Goal: Check status

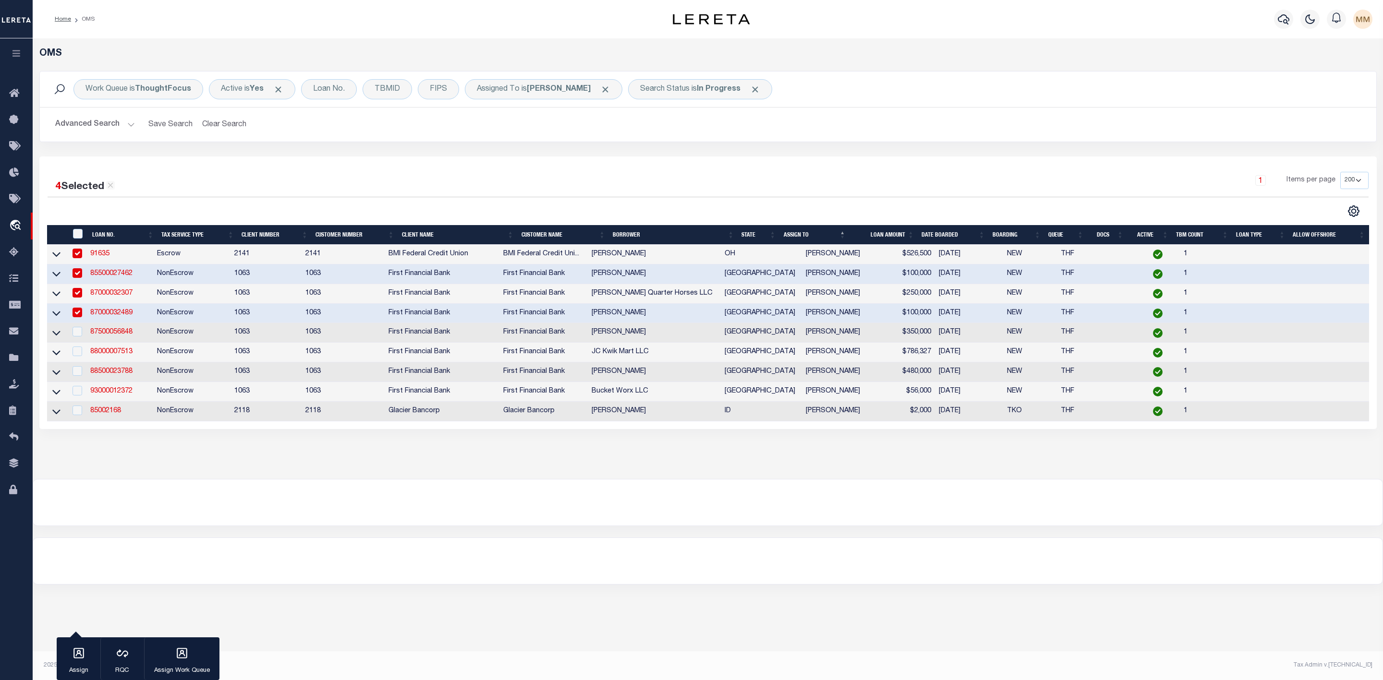
select select "200"
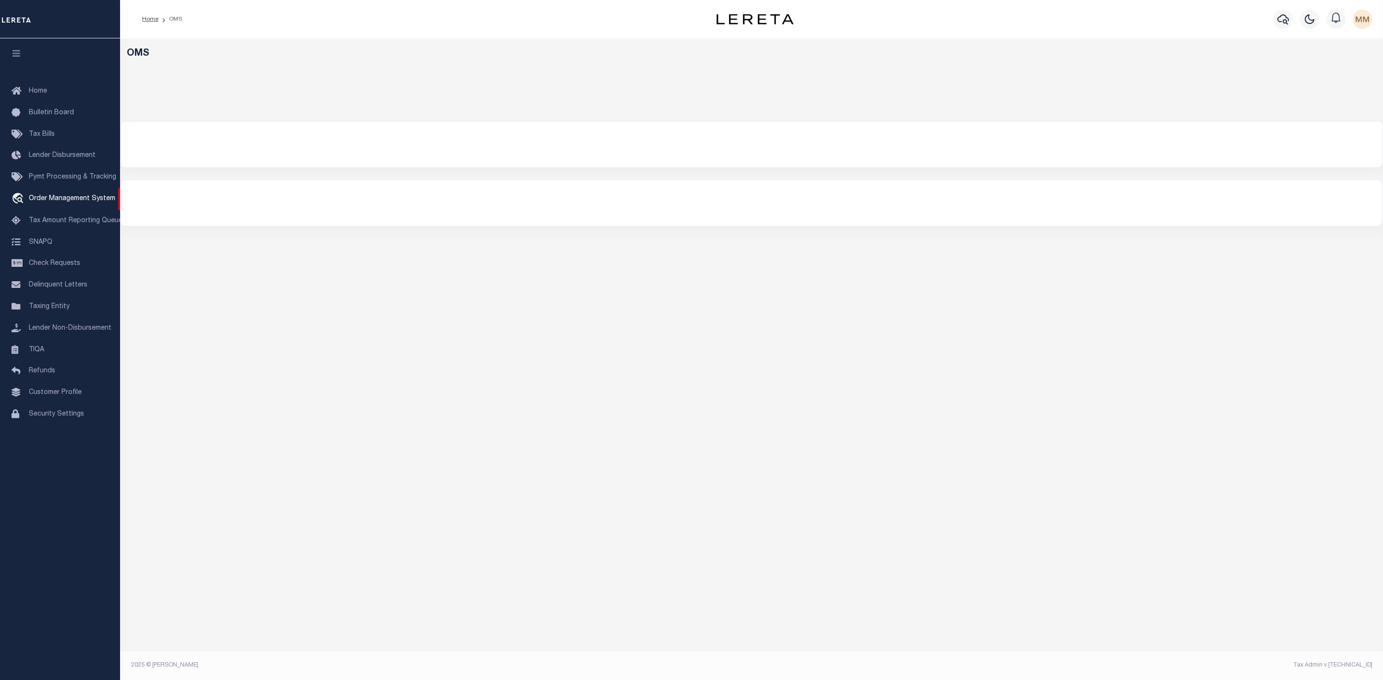
select select "200"
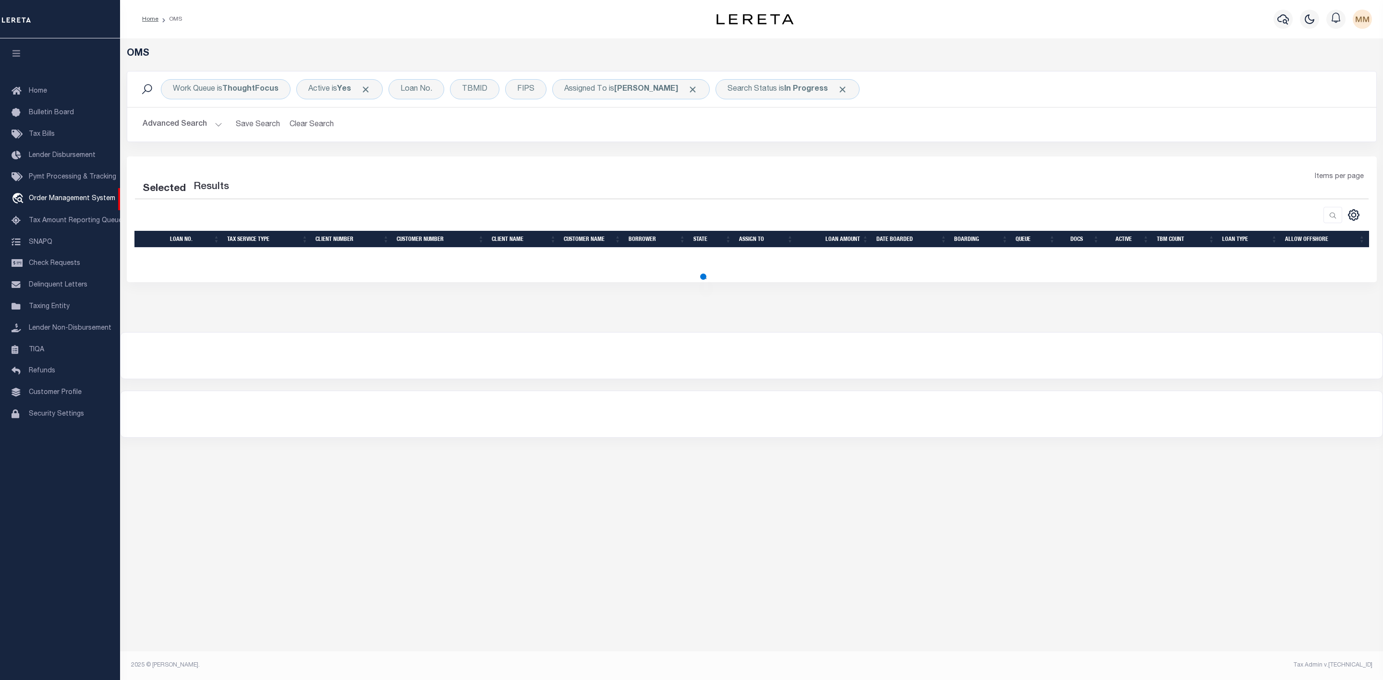
select select "200"
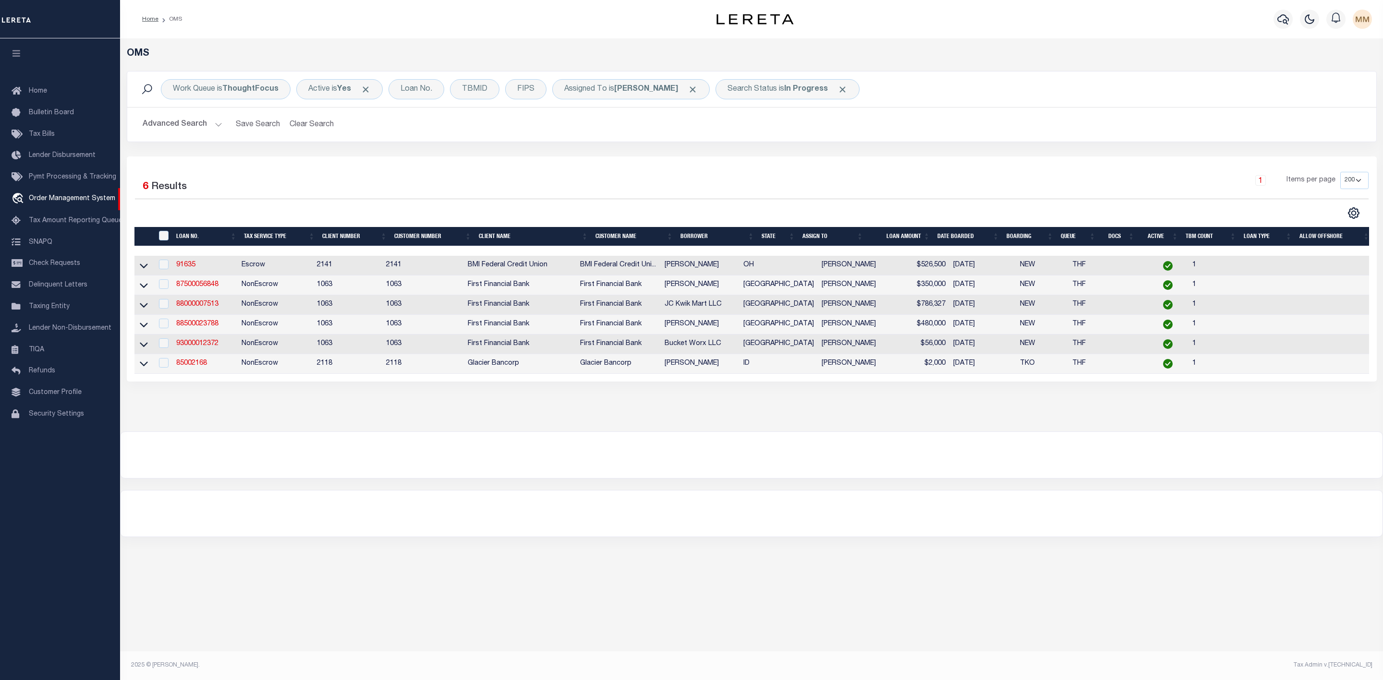
click at [217, 126] on button "Advanced Search" at bounding box center [183, 124] width 80 height 19
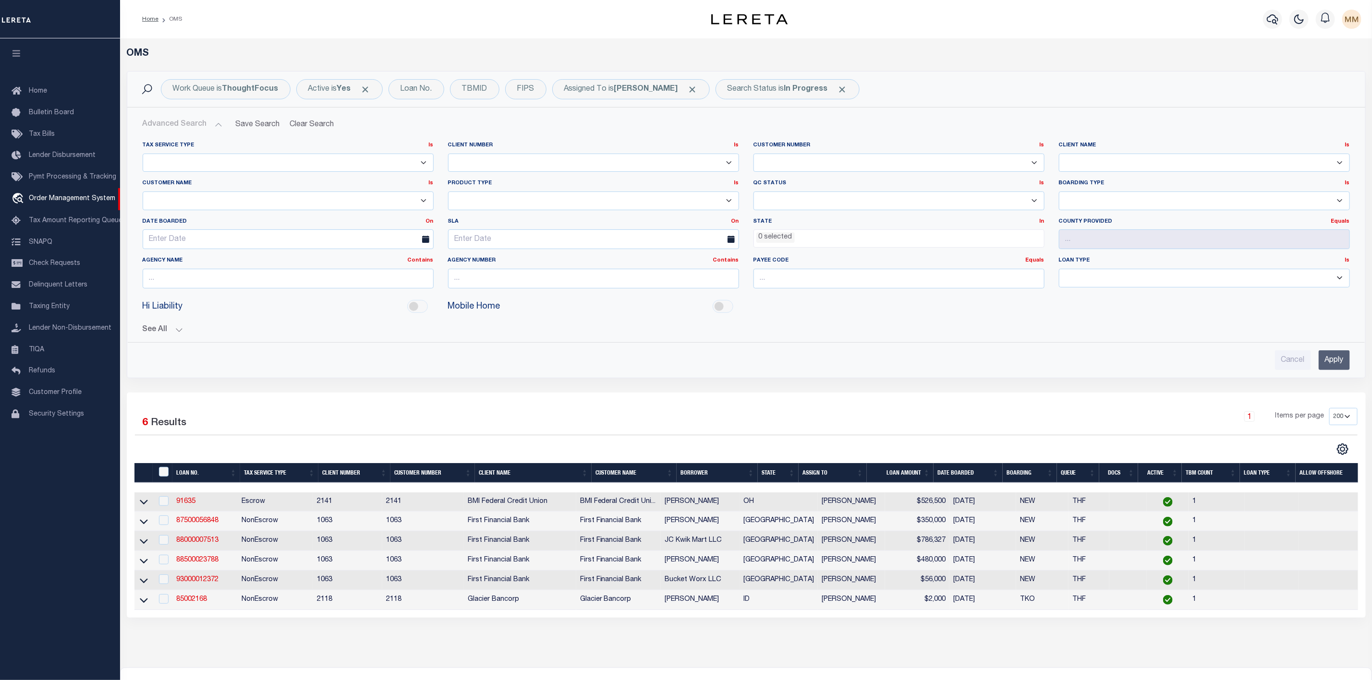
click at [215, 128] on button "Advanced Search" at bounding box center [183, 124] width 80 height 19
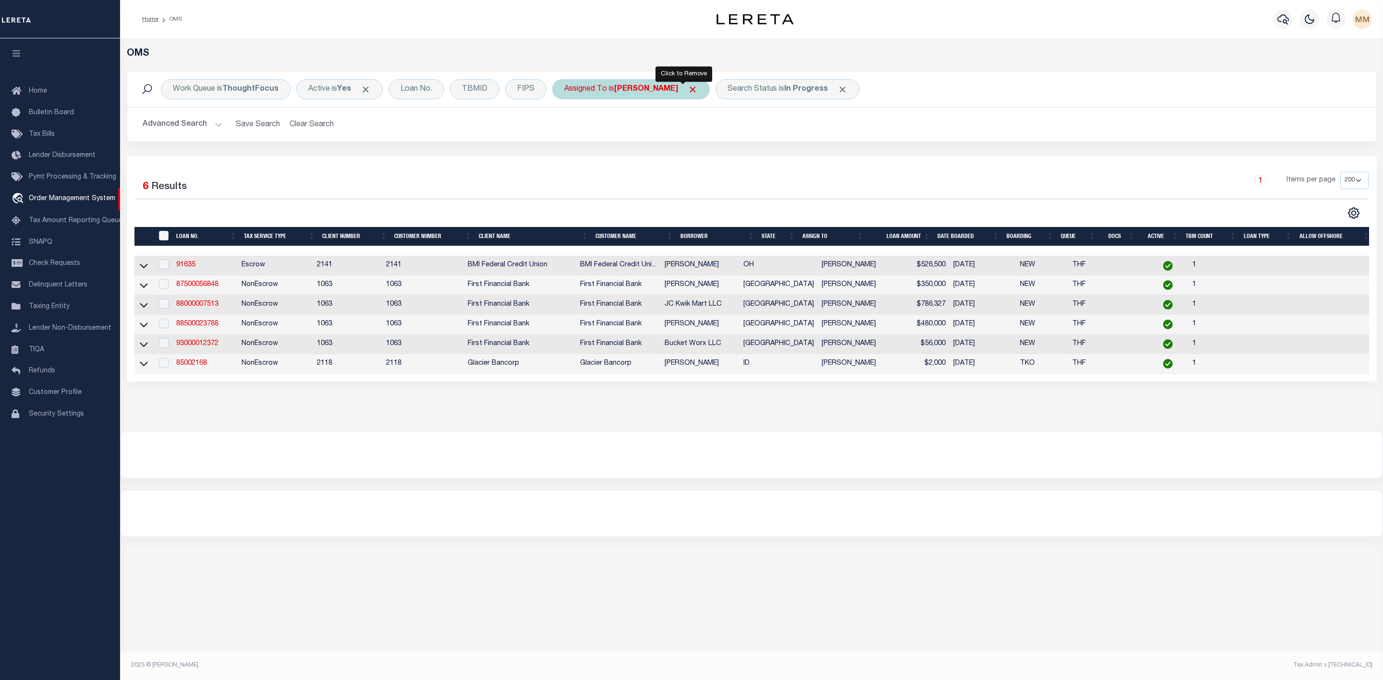
click at [688, 91] on span "Click to Remove" at bounding box center [693, 90] width 10 height 10
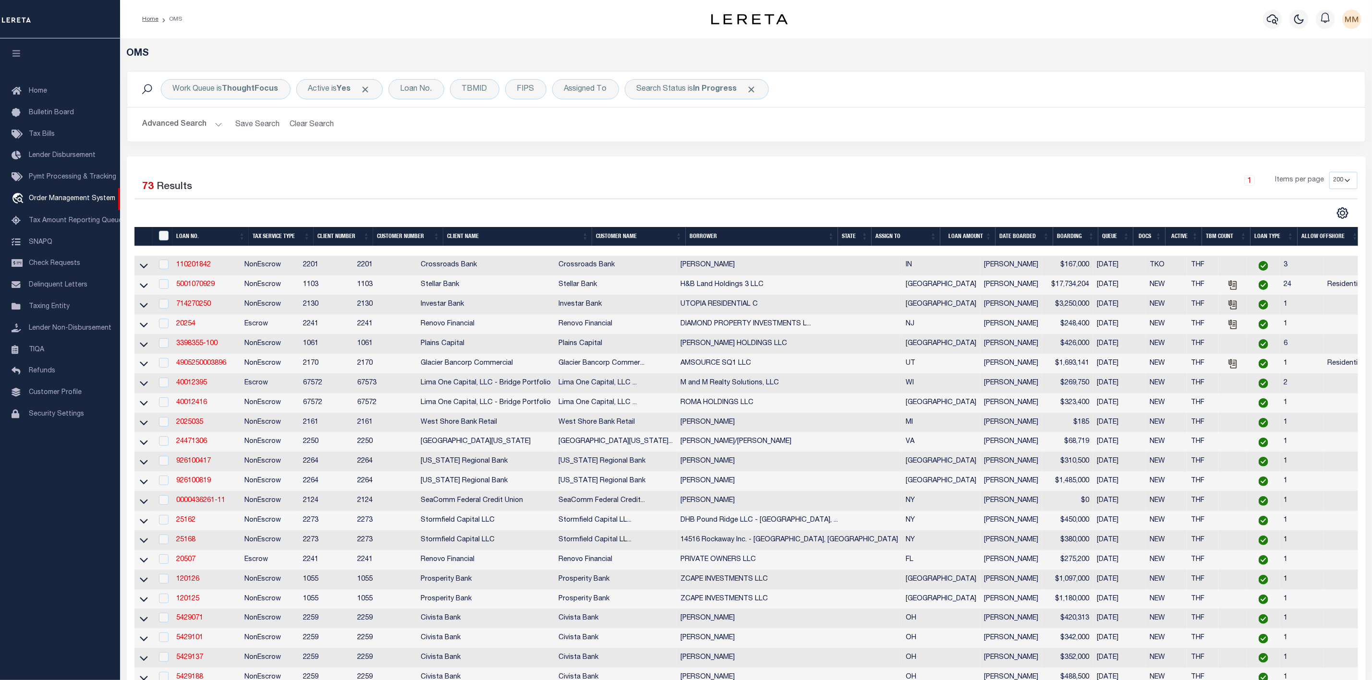
click at [931, 232] on th "ASSIGN TO" at bounding box center [906, 237] width 69 height 20
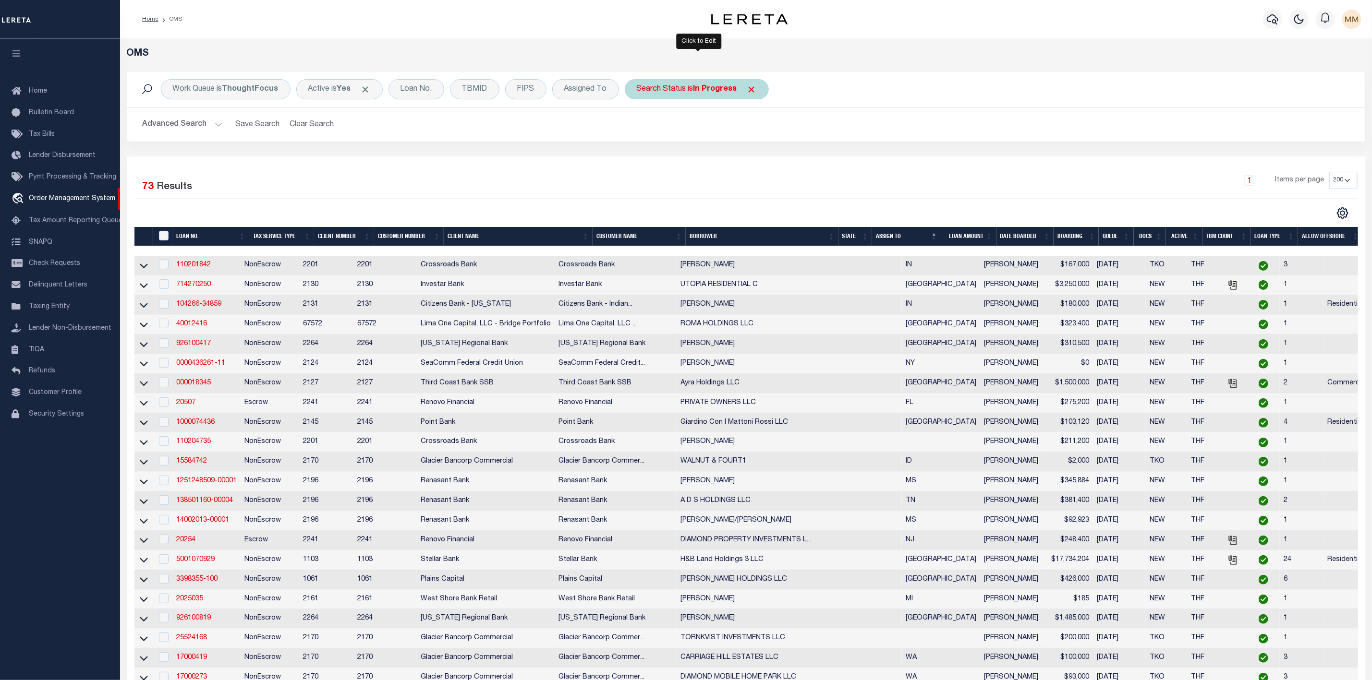
click at [709, 91] on b "In Progress" at bounding box center [715, 89] width 44 height 8
click at [684, 137] on select "Automated Search Bad Parcel Complete Duplicate Parcel High Dollar Reporting In …" at bounding box center [707, 136] width 141 height 18
select select "RD"
click at [639, 128] on select "Automated Search Bad Parcel Complete Duplicate Parcel High Dollar Reporting In …" at bounding box center [707, 136] width 141 height 18
click at [762, 165] on input "Apply" at bounding box center [764, 157] width 28 height 16
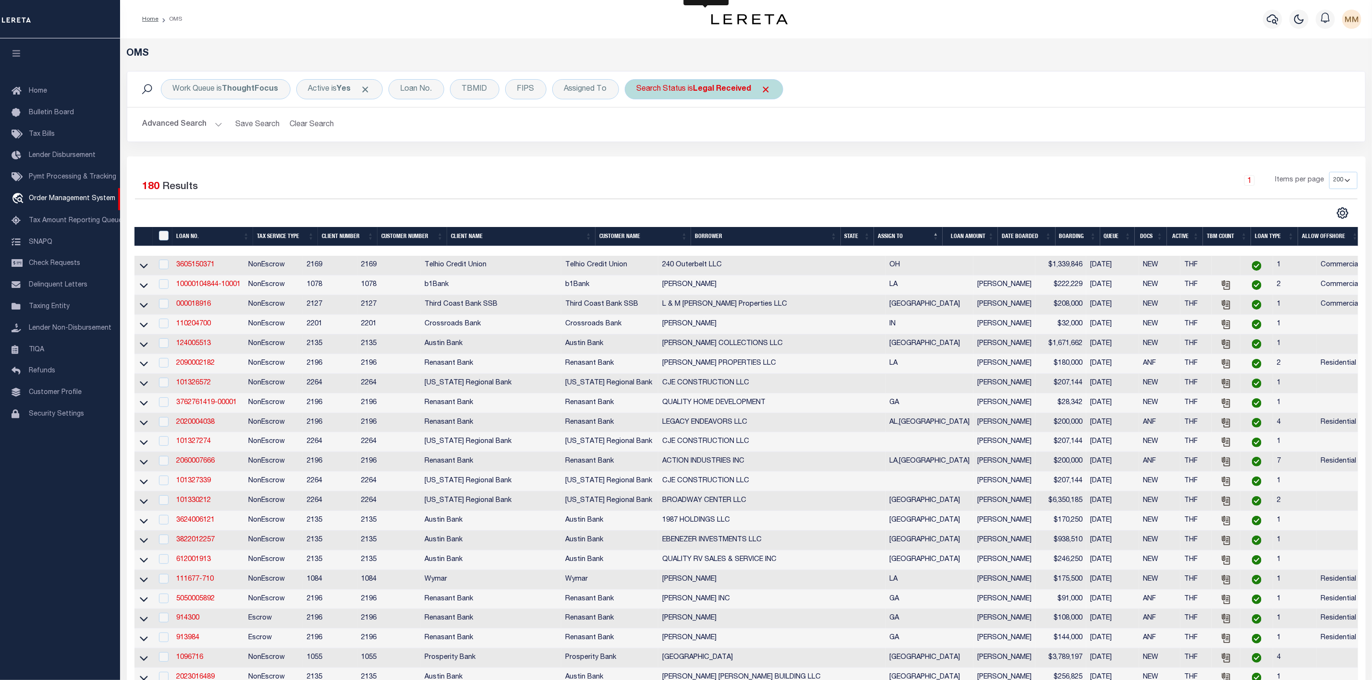
click at [702, 90] on b "Legal Received" at bounding box center [722, 89] width 58 height 8
click at [691, 134] on select "Automated Search Bad Parcel Complete Duplicate Parcel High Dollar Reporting In …" at bounding box center [707, 136] width 141 height 18
select select "IP"
click at [639, 128] on select "Automated Search Bad Parcel Complete Duplicate Parcel High Dollar Reporting In …" at bounding box center [707, 136] width 141 height 18
click at [765, 155] on input "Apply" at bounding box center [764, 157] width 28 height 16
